Goal: Transaction & Acquisition: Subscribe to service/newsletter

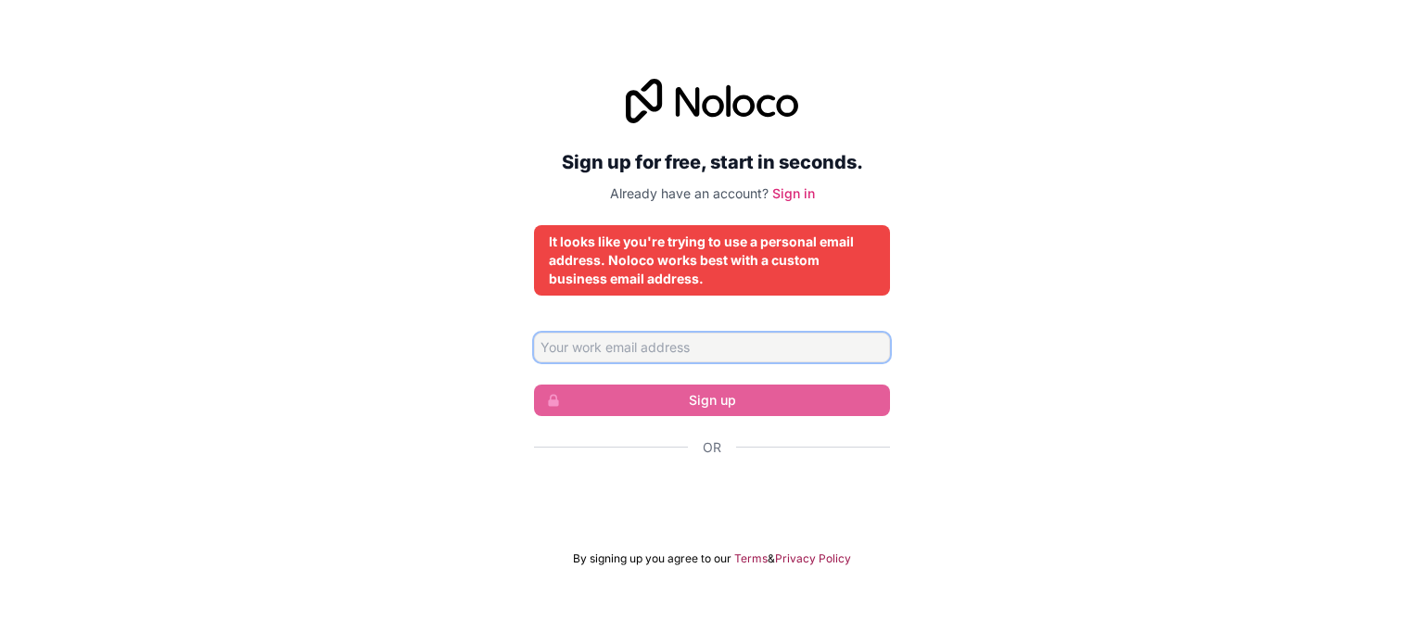
click at [696, 348] on input "Email address" at bounding box center [712, 348] width 356 height 30
type input "praveen885127@gmail.com"
click at [701, 343] on input "praveen885127@gmail.com" at bounding box center [712, 348] width 356 height 30
click at [470, 349] on div "Sign up for free, start in seconds. Already have an account? Sign in It looks l…" at bounding box center [712, 323] width 1424 height 540
click at [724, 344] on input "praveen885127@gmail.com" at bounding box center [712, 348] width 356 height 30
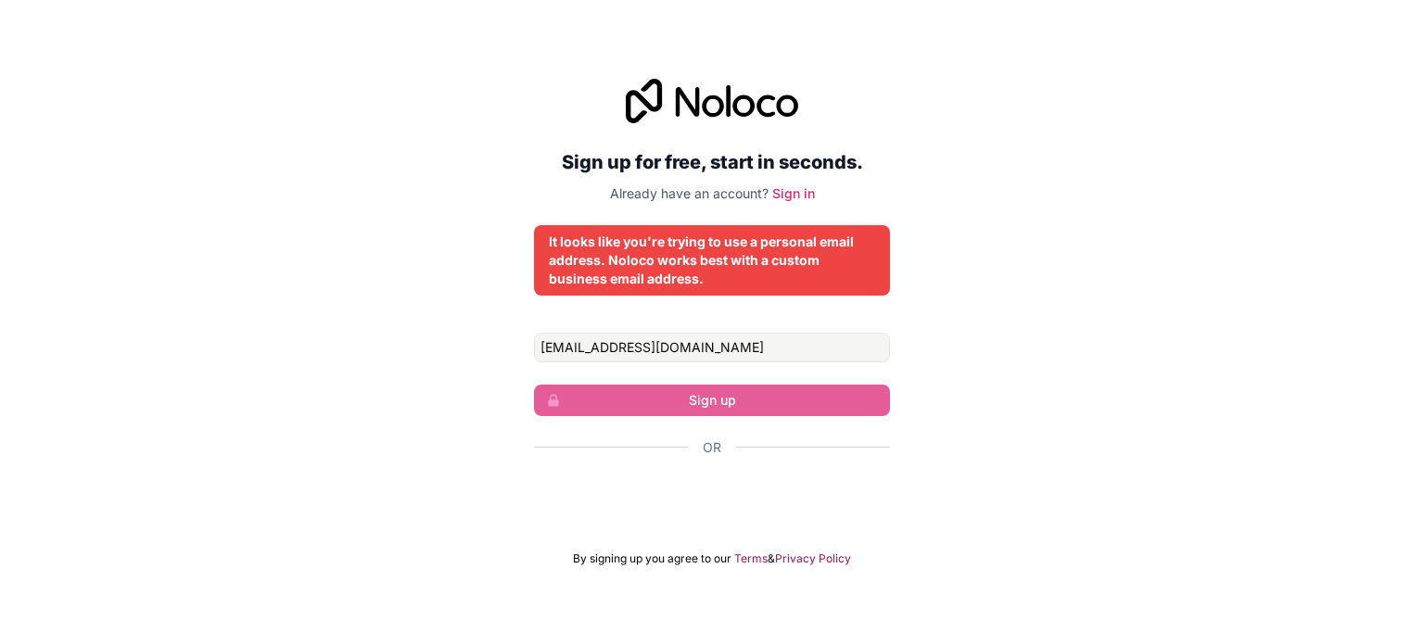
click at [388, 372] on div "Sign up for free, start in seconds. Already have an account? Sign in It looks l…" at bounding box center [712, 323] width 1424 height 540
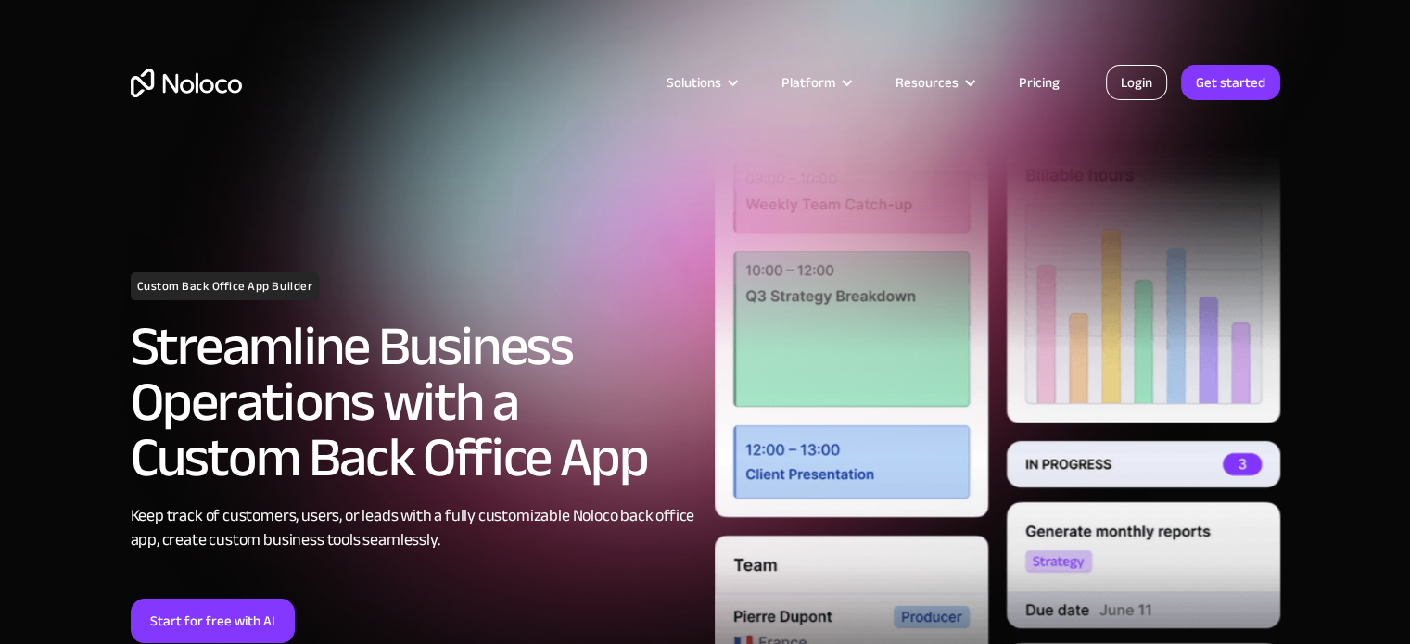
click at [1160, 85] on link "Login" at bounding box center [1136, 82] width 61 height 35
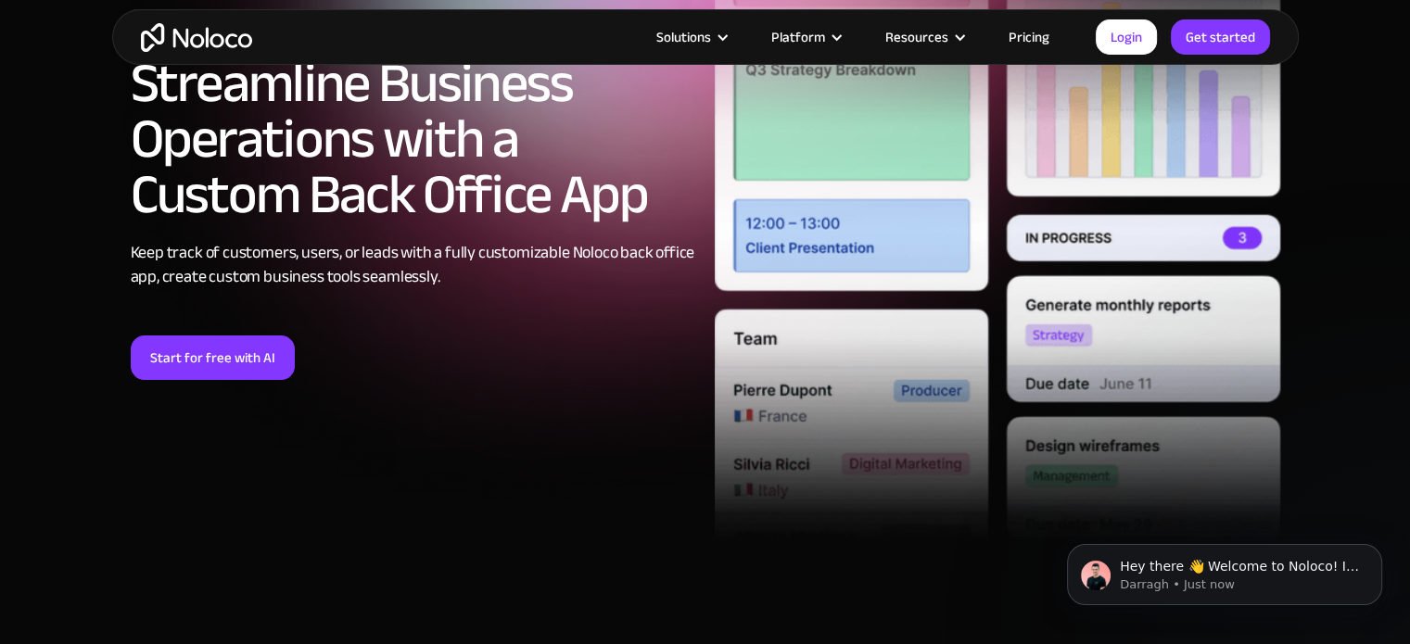
scroll to position [278, 0]
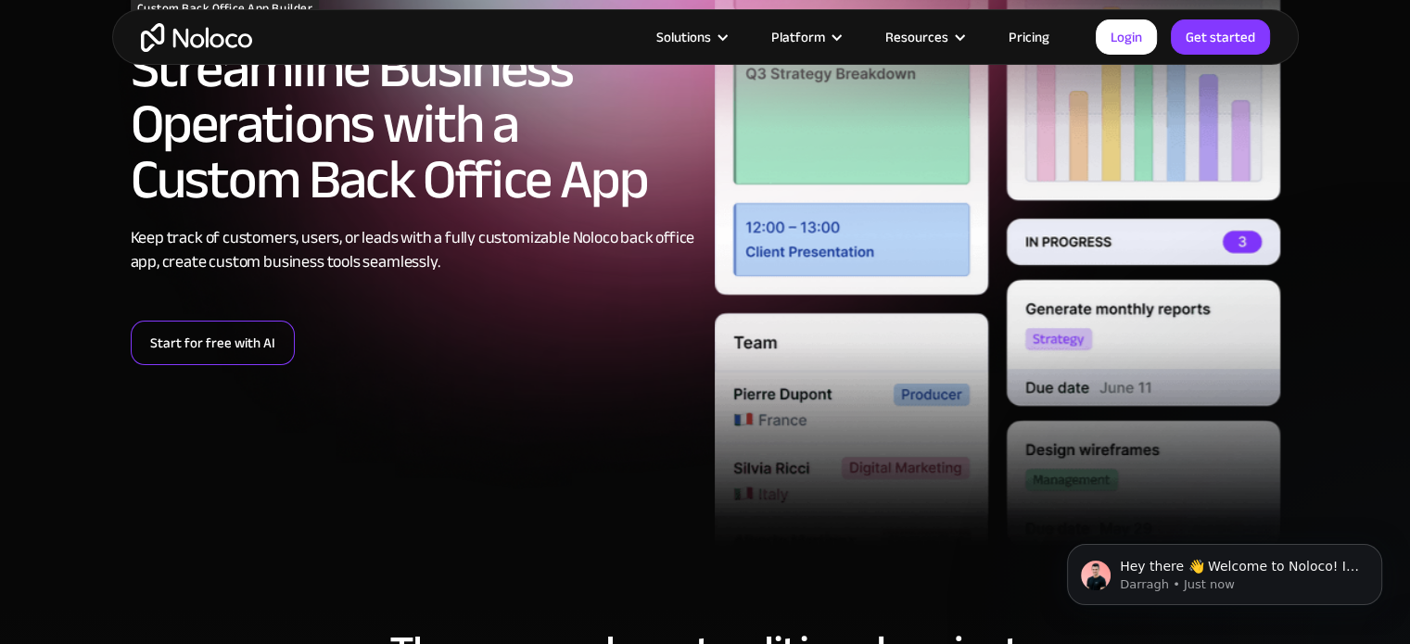
click at [217, 345] on link "Start for free with AI" at bounding box center [213, 343] width 164 height 45
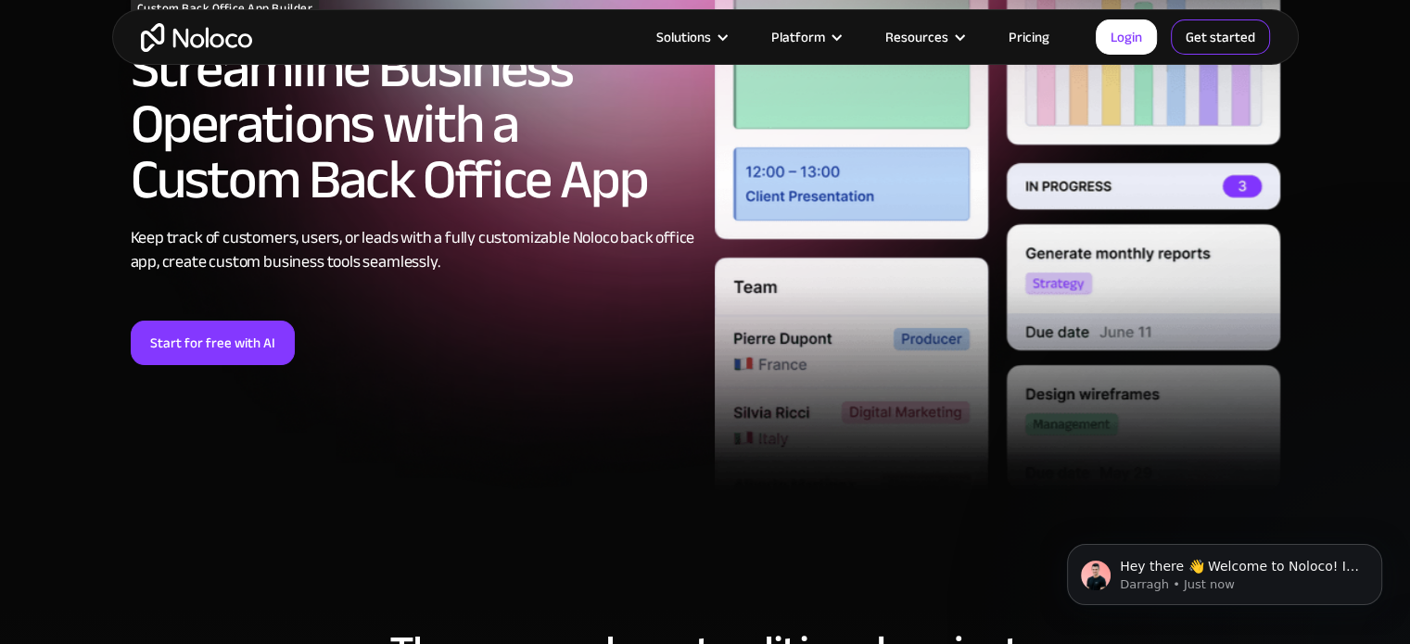
click at [0, 0] on link "Get started" at bounding box center [0, 0] width 0 height 0
click at [1223, 29] on link "Get started" at bounding box center [1220, 36] width 99 height 35
